Goal: Check status: Check status

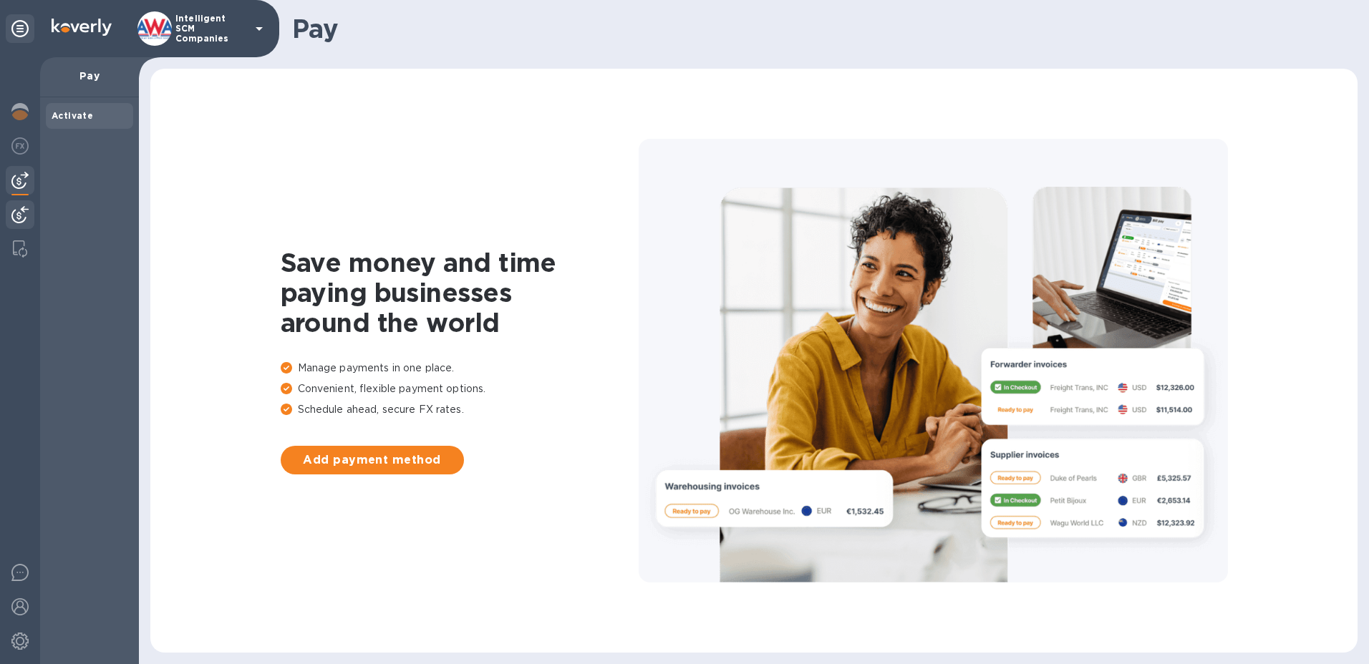
click at [26, 220] on img at bounding box center [19, 214] width 17 height 17
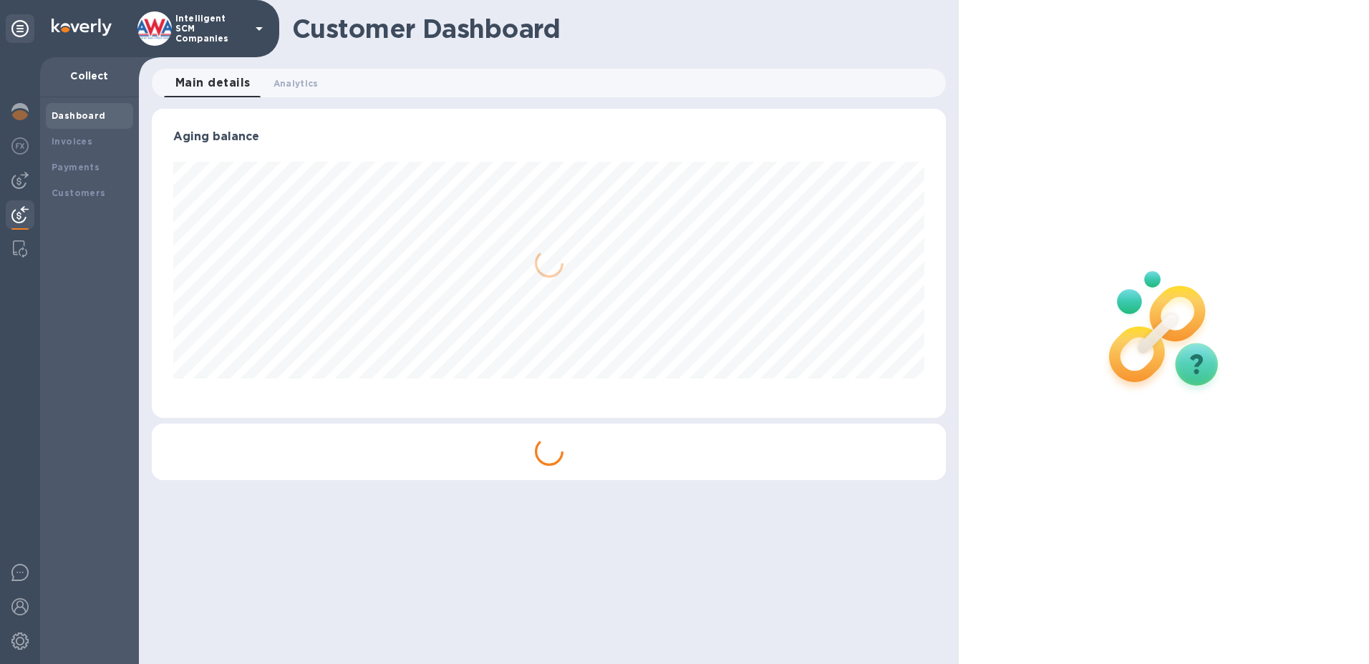
scroll to position [309, 795]
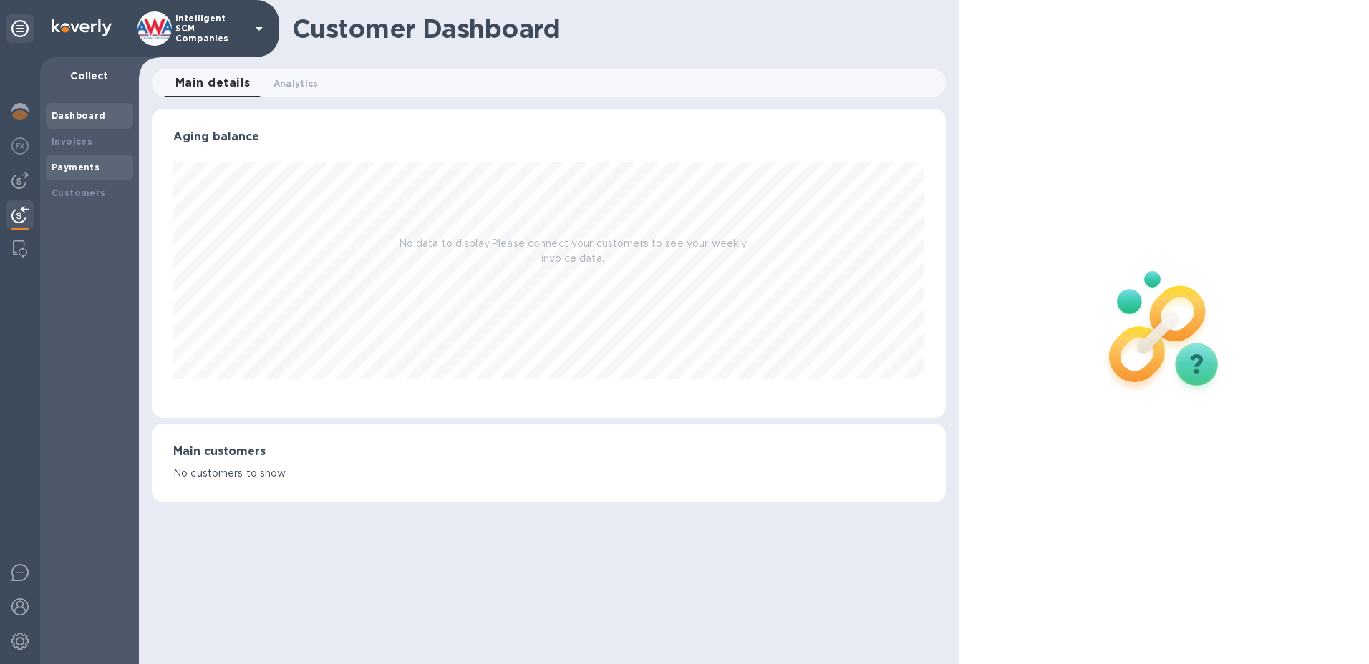
click at [50, 167] on div "Payments" at bounding box center [89, 168] width 87 height 26
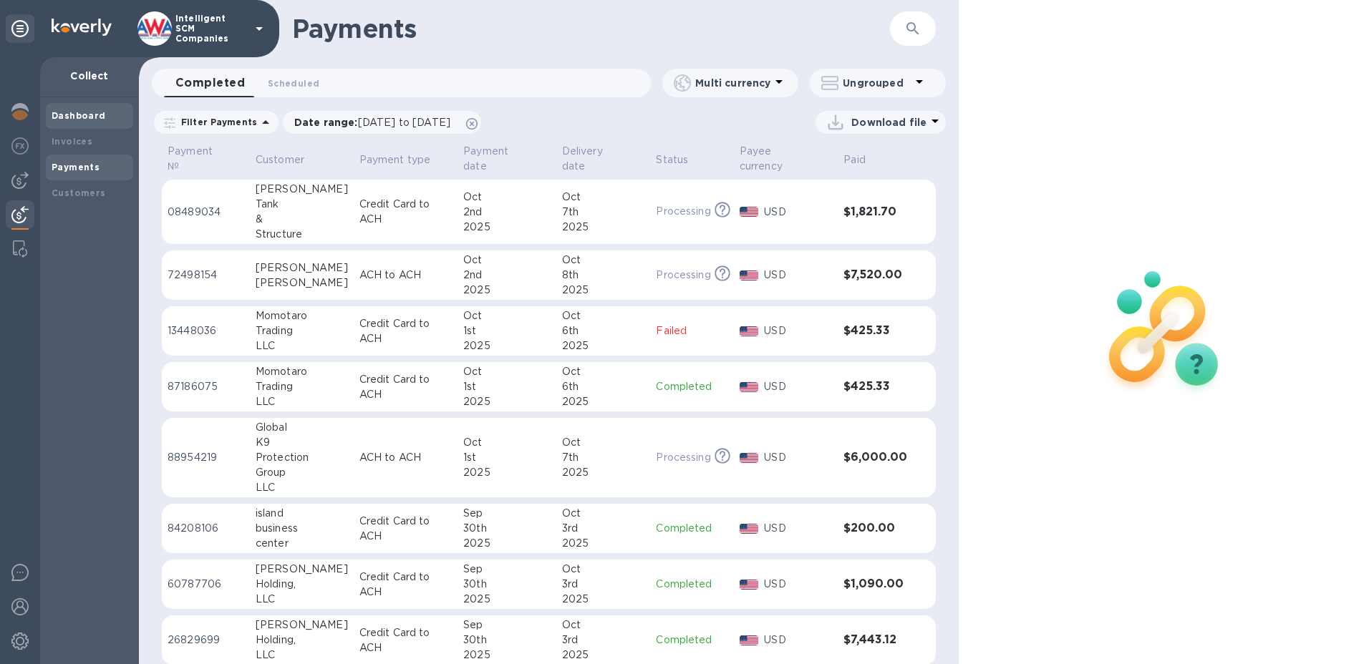
click at [77, 106] on div "Dashboard" at bounding box center [89, 116] width 87 height 26
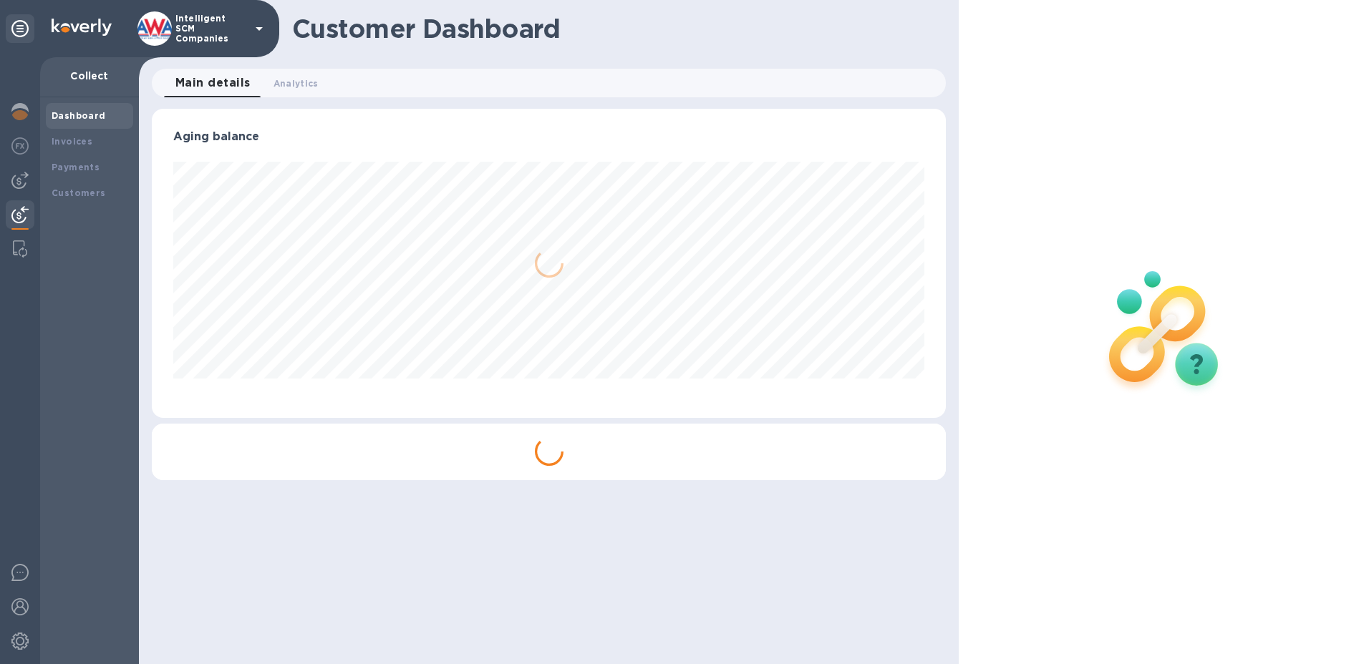
scroll to position [309, 795]
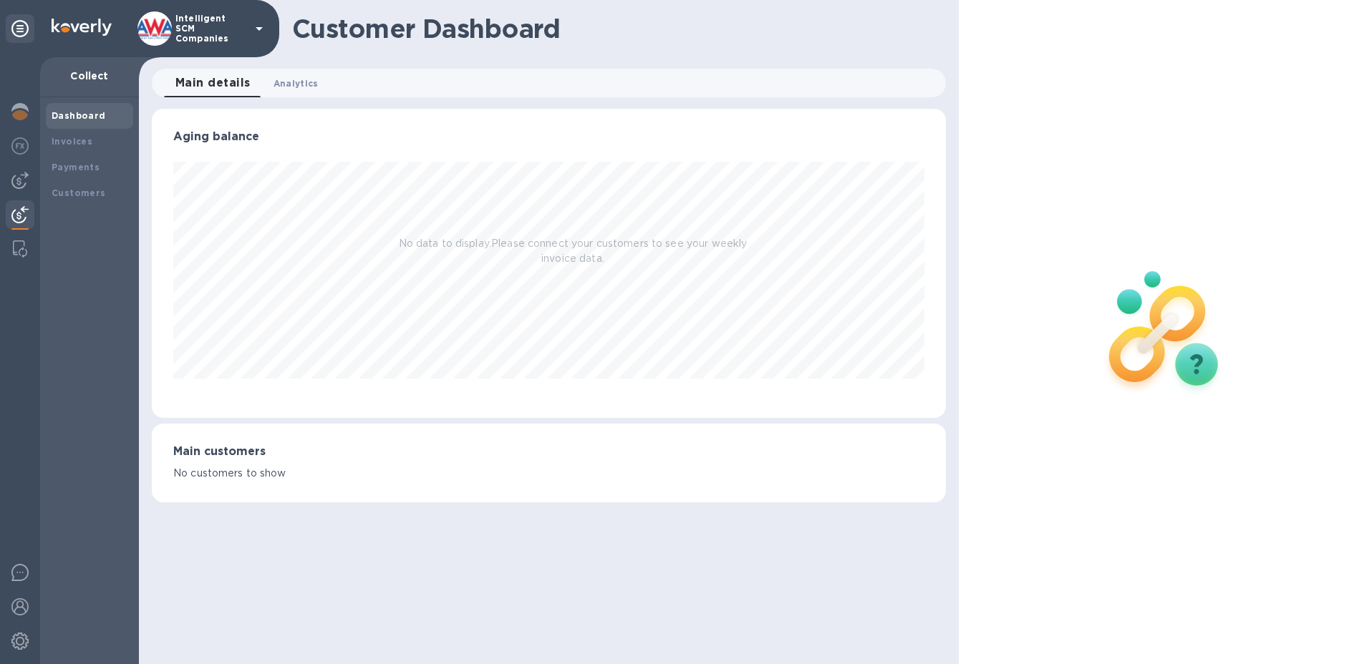
click at [286, 80] on span "Analytics 0" at bounding box center [295, 83] width 45 height 15
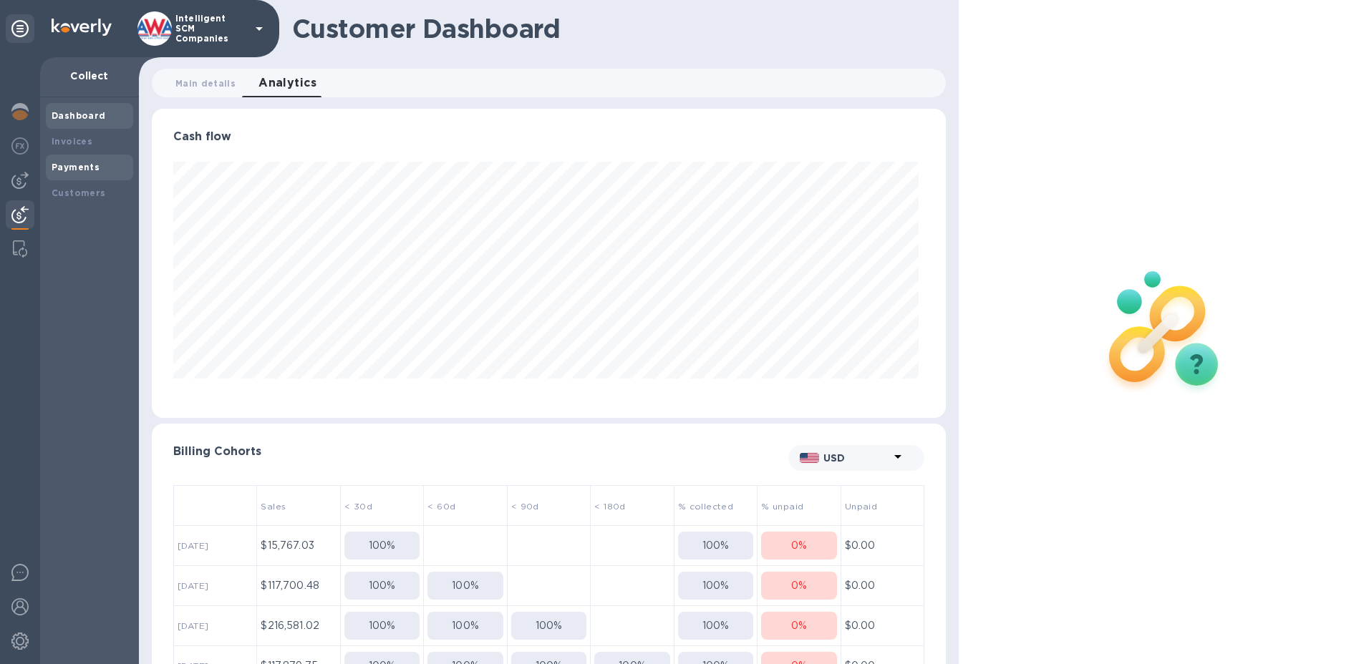
click at [78, 168] on b "Payments" at bounding box center [76, 167] width 48 height 11
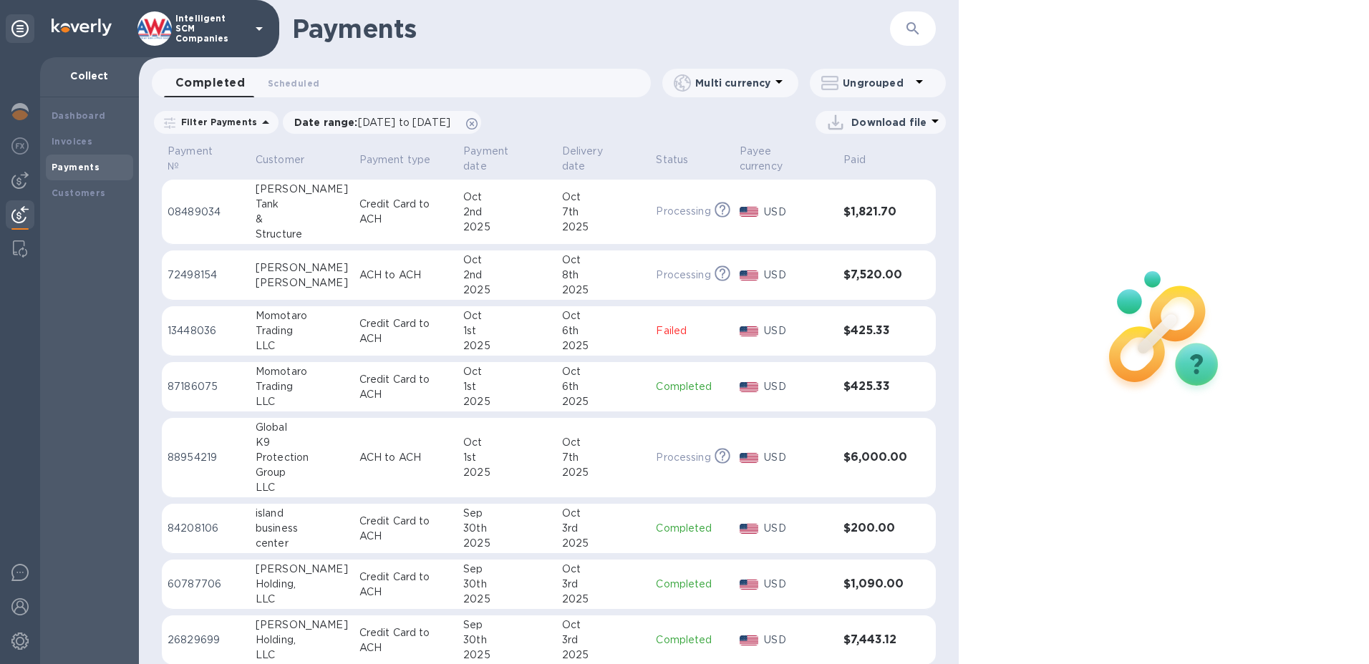
click at [708, 391] on p "Completed" at bounding box center [692, 386] width 72 height 15
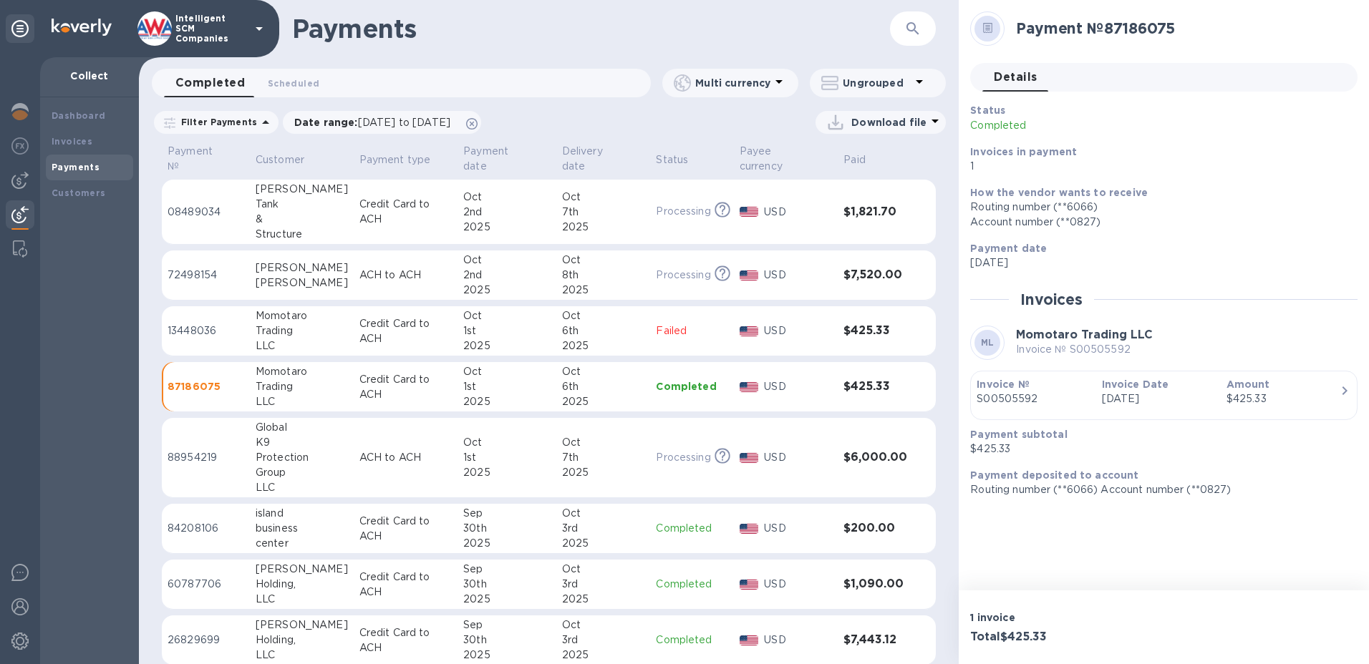
click at [412, 341] on p "Credit Card to ACH" at bounding box center [405, 331] width 92 height 30
click at [427, 384] on p "Credit Card to ACH" at bounding box center [405, 387] width 92 height 30
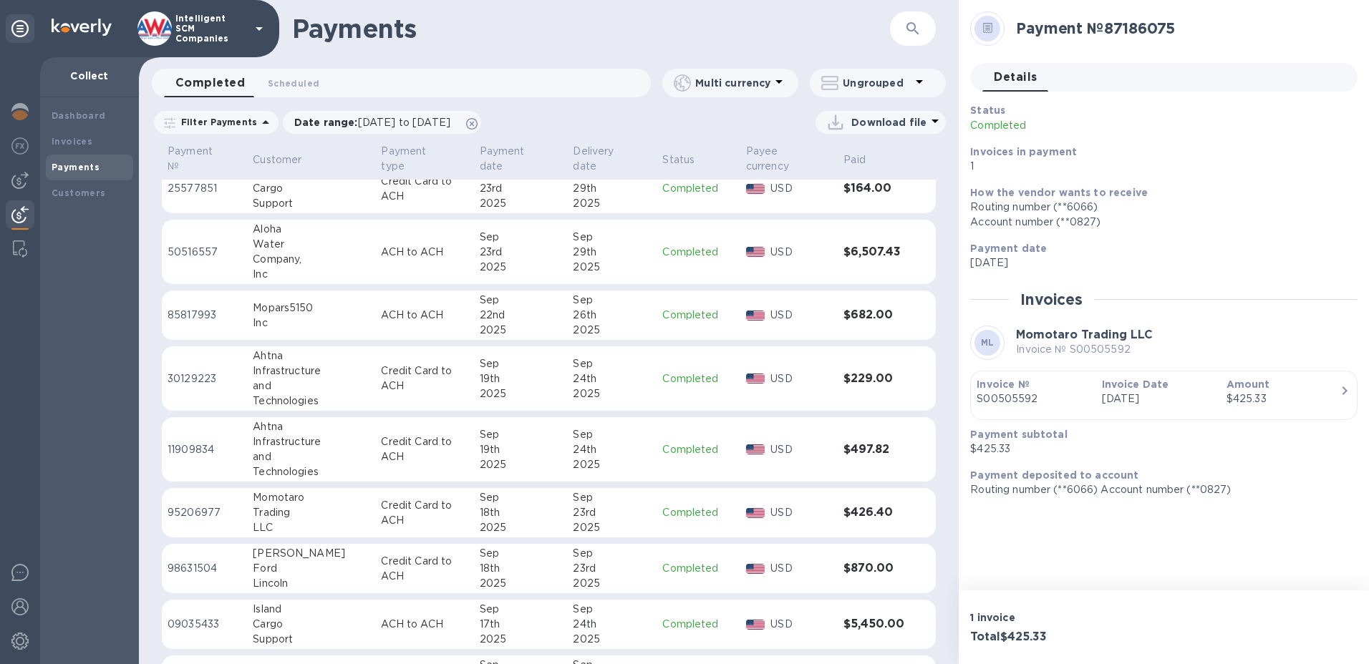
scroll to position [1491, 0]
